Goal: Task Accomplishment & Management: Use online tool/utility

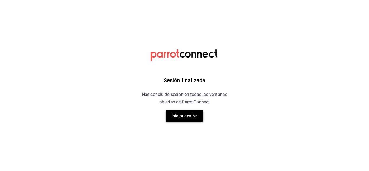
click at [182, 119] on button "Iniciar sesión" at bounding box center [184, 115] width 38 height 11
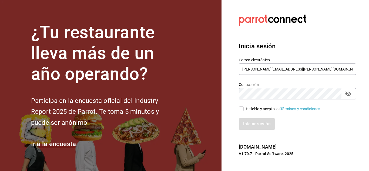
click at [251, 108] on div "He leído y acepto los Términos y condiciones." at bounding box center [284, 109] width 76 height 6
click at [243, 108] on input "He leído y acepto los Términos y condiciones." at bounding box center [241, 108] width 5 height 5
checkbox input "true"
click at [256, 123] on button "Iniciar sesión" at bounding box center [257, 123] width 37 height 11
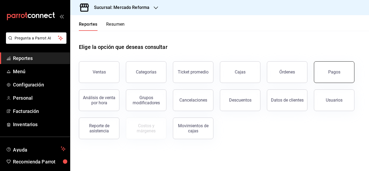
click at [327, 74] on button "Pagos" at bounding box center [334, 72] width 40 height 22
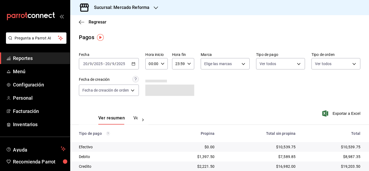
click at [162, 64] on \(Stroke\) "button" at bounding box center [162, 64] width 3 height 2
click at [152, 72] on span "06" at bounding box center [151, 74] width 2 height 4
type input "06:00"
click at [256, 98] on div at bounding box center [184, 85] width 369 height 171
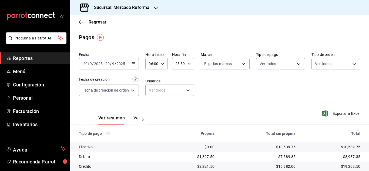
click at [154, 8] on icon "button" at bounding box center [156, 8] width 4 height 4
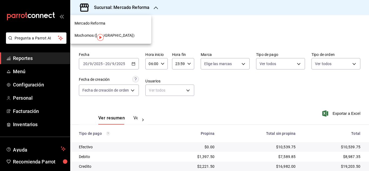
click at [118, 35] on div "Mochomos (Chihuahua)" at bounding box center [110, 36] width 72 height 6
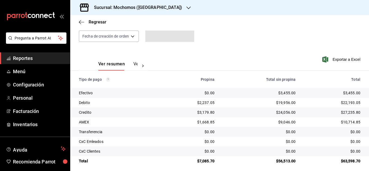
scroll to position [58, 0]
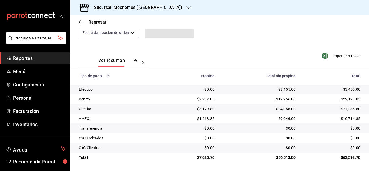
click at [198, 45] on div "Ver resumen Ver pagos Exportar a Excel" at bounding box center [219, 59] width 299 height 29
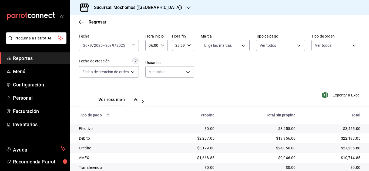
scroll to position [27, 0]
